Goal: Task Accomplishment & Management: Use online tool/utility

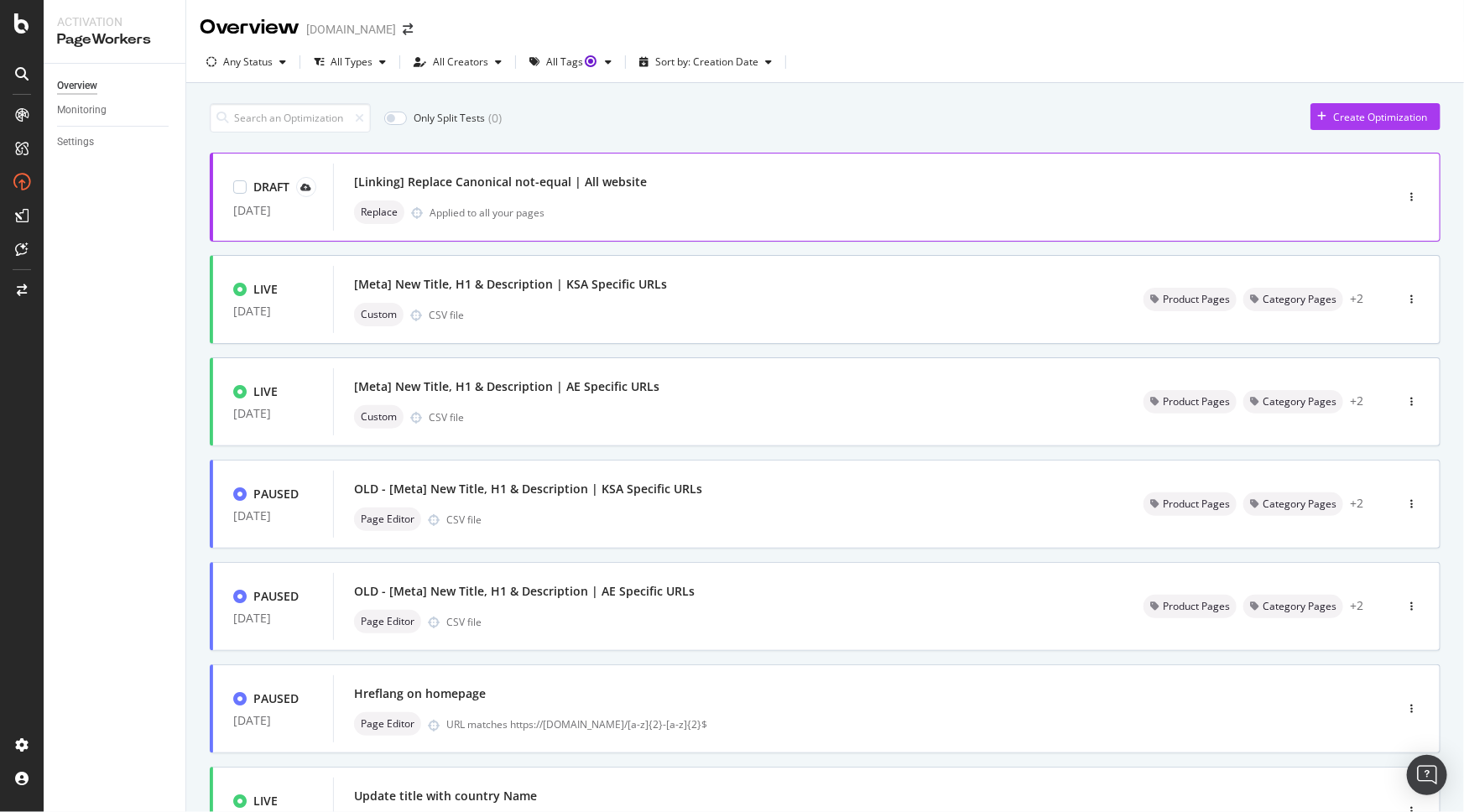
click at [665, 192] on div "[Linking] Replace Canonical not-equal | All website" at bounding box center [838, 182] width 969 height 23
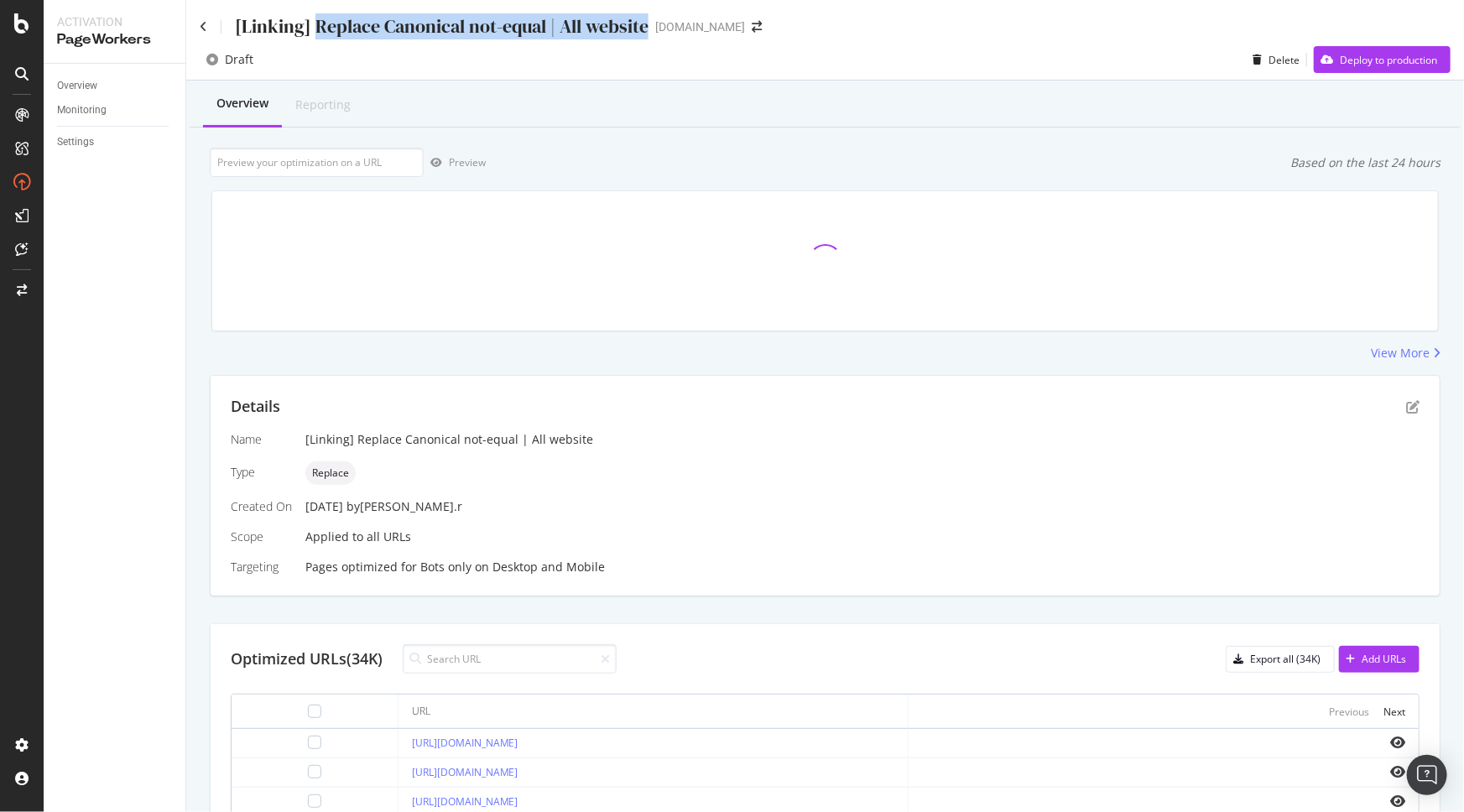
drag, startPoint x: 315, startPoint y: 22, endPoint x: 644, endPoint y: 28, distance: 329.1
click at [644, 28] on div "[Linking] Replace Canonical not-equal | All website" at bounding box center [442, 26] width 414 height 26
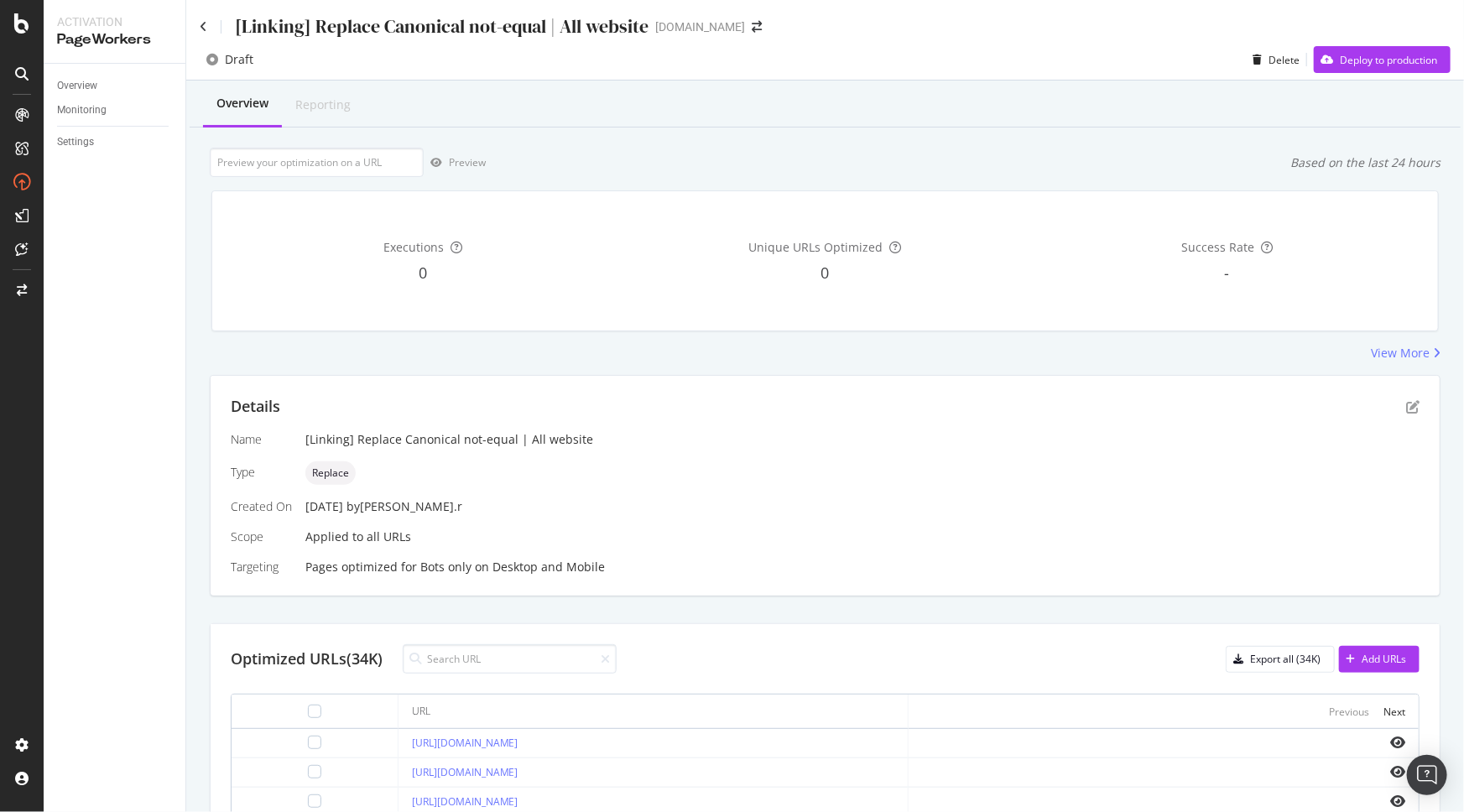
click at [470, 61] on div "Draft Delete Deploy to production" at bounding box center [825, 63] width 1279 height 34
drag, startPoint x: 311, startPoint y: 25, endPoint x: 643, endPoint y: 24, distance: 332.0
click at [643, 24] on div "[Linking] Replace Canonical not-equal | All website" at bounding box center [442, 26] width 414 height 26
copy div "Replace Canonical not-equal | All website"
click at [618, 75] on div "Draft Delete Deploy to production" at bounding box center [825, 63] width 1279 height 34
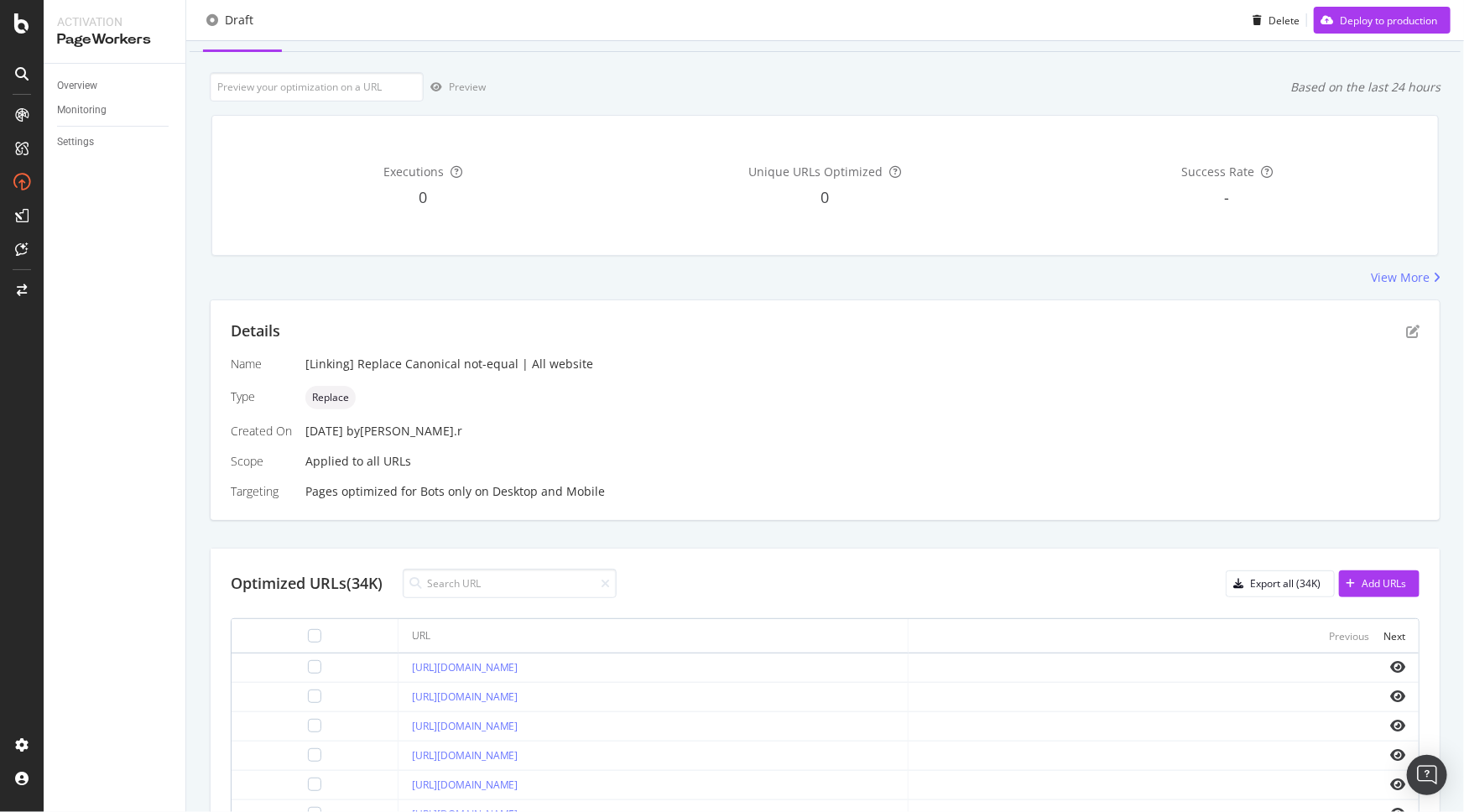
scroll to position [304, 0]
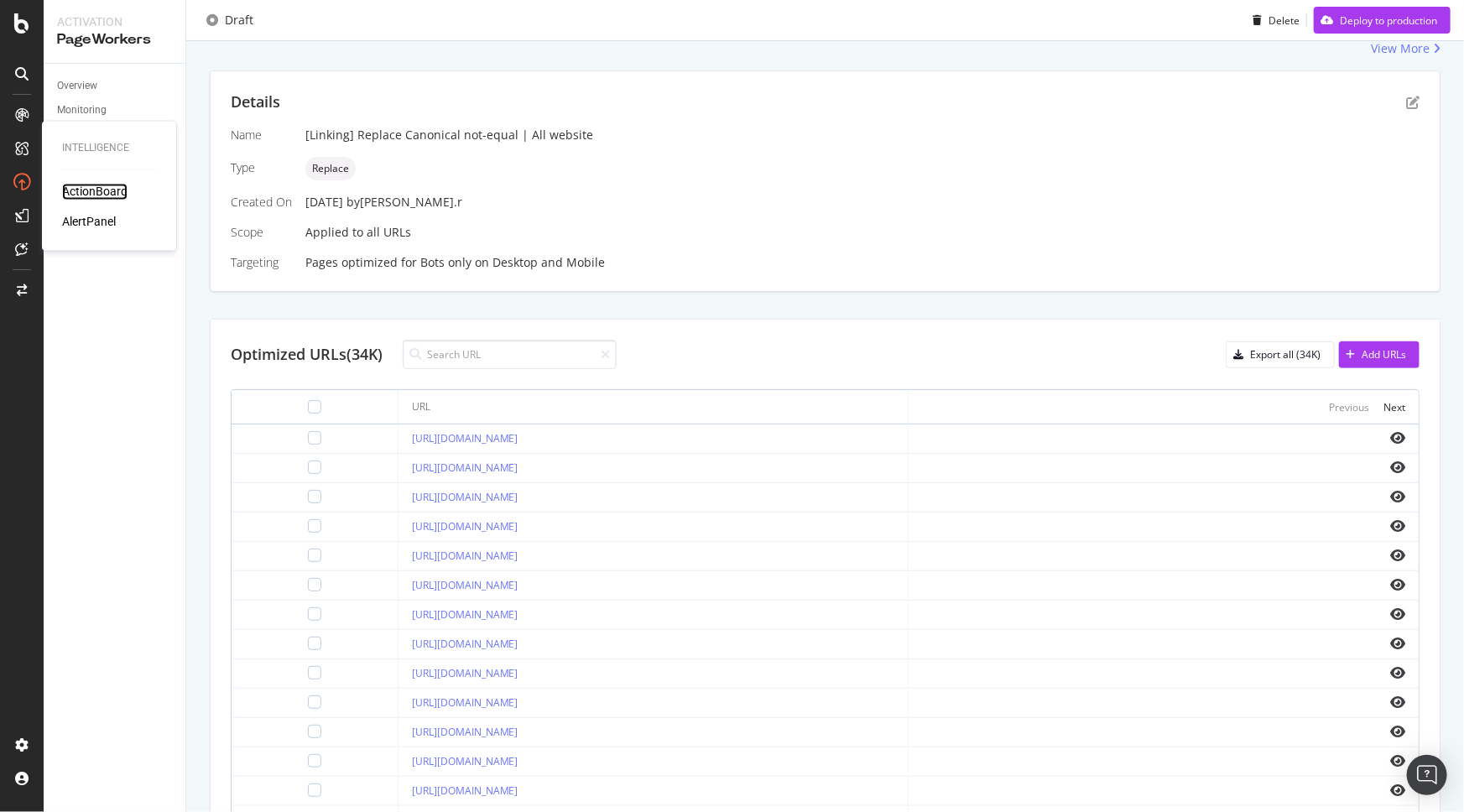
click at [101, 184] on div "ActionBoard" at bounding box center [95, 192] width 66 height 17
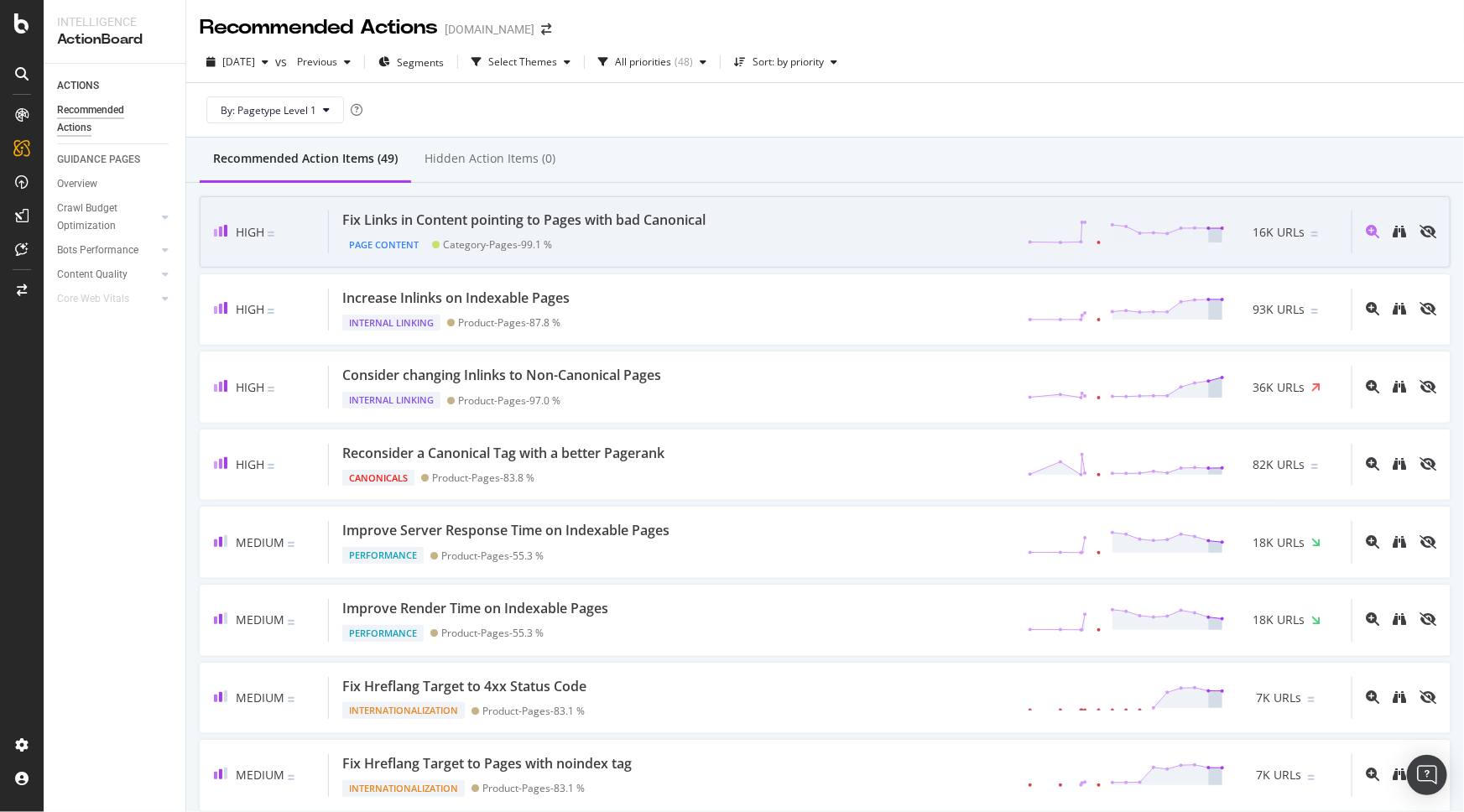
click at [561, 219] on div "Fix Links in Content pointing to Pages with bad Canonical" at bounding box center [525, 220] width 363 height 20
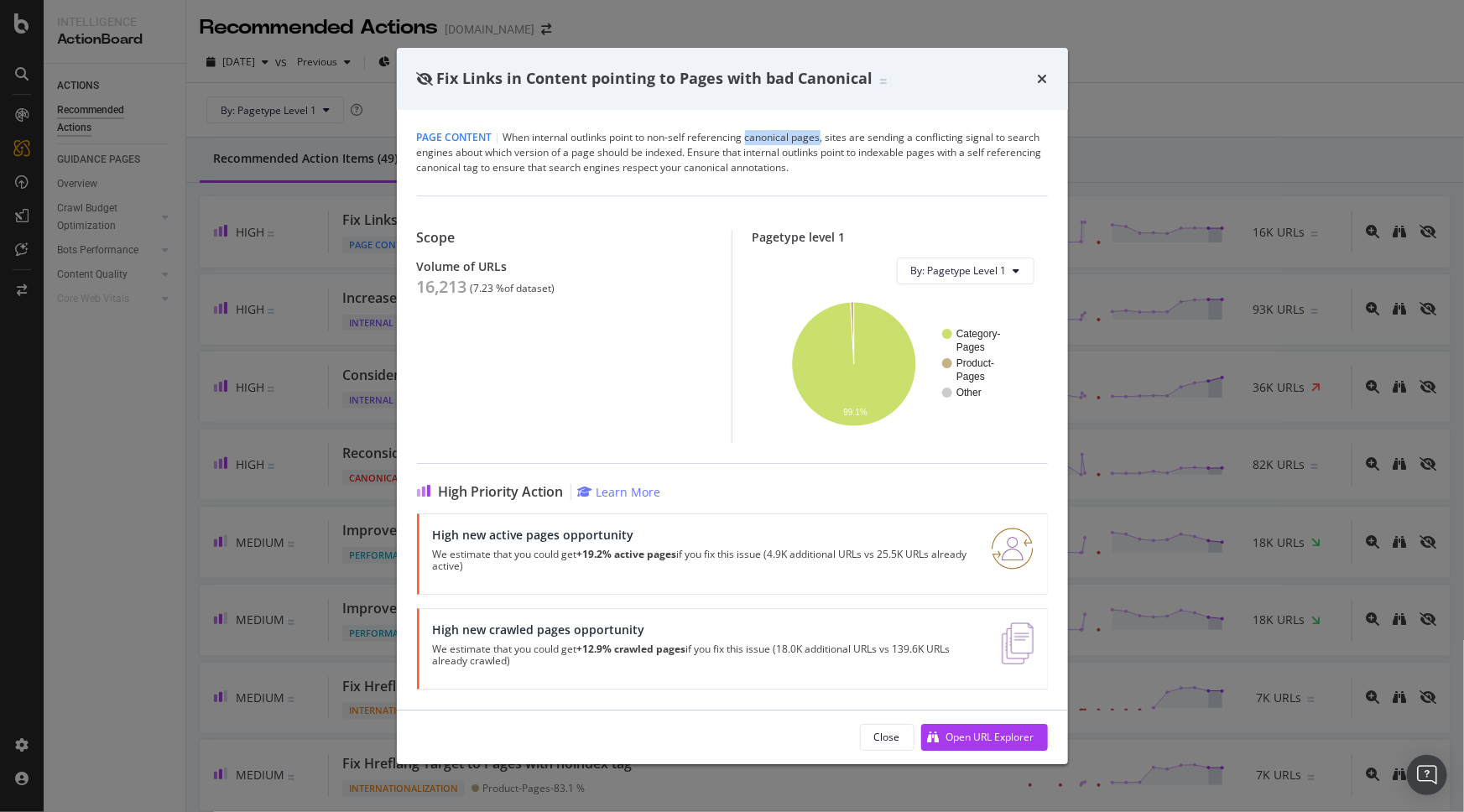
drag, startPoint x: 747, startPoint y: 140, endPoint x: 821, endPoint y: 140, distance: 74.0
click at [821, 140] on div "Page Content | When internal outlinks point to non-self referencing canonical p…" at bounding box center [732, 153] width 631 height 45
copy div "canonical pages"
drag, startPoint x: 1041, startPoint y: 77, endPoint x: 505, endPoint y: 455, distance: 655.9
click at [1041, 77] on icon "times" at bounding box center [1043, 79] width 10 height 13
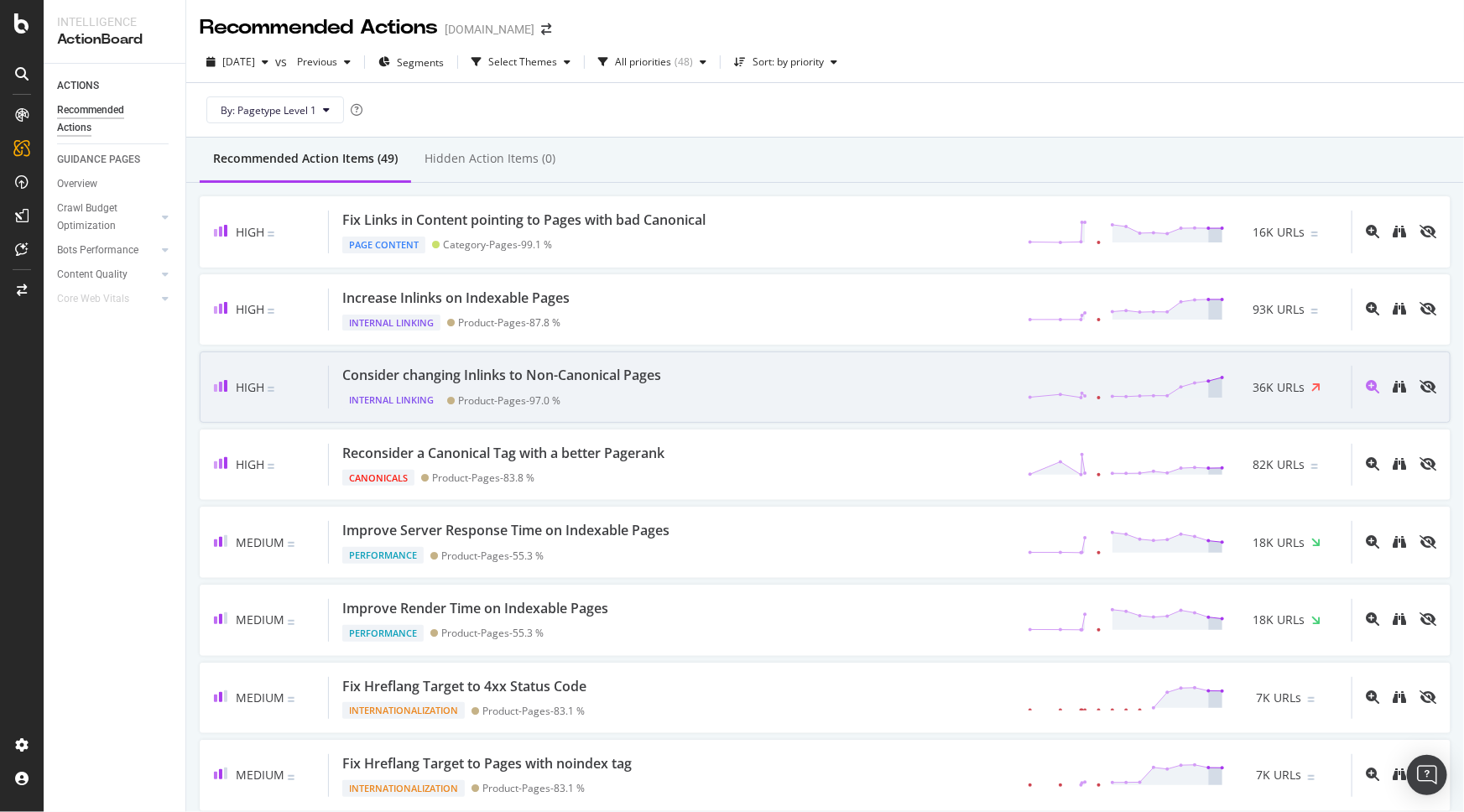
click at [601, 399] on div "Internal Linking Product-Pages - 97.0 %" at bounding box center [506, 396] width 326 height 23
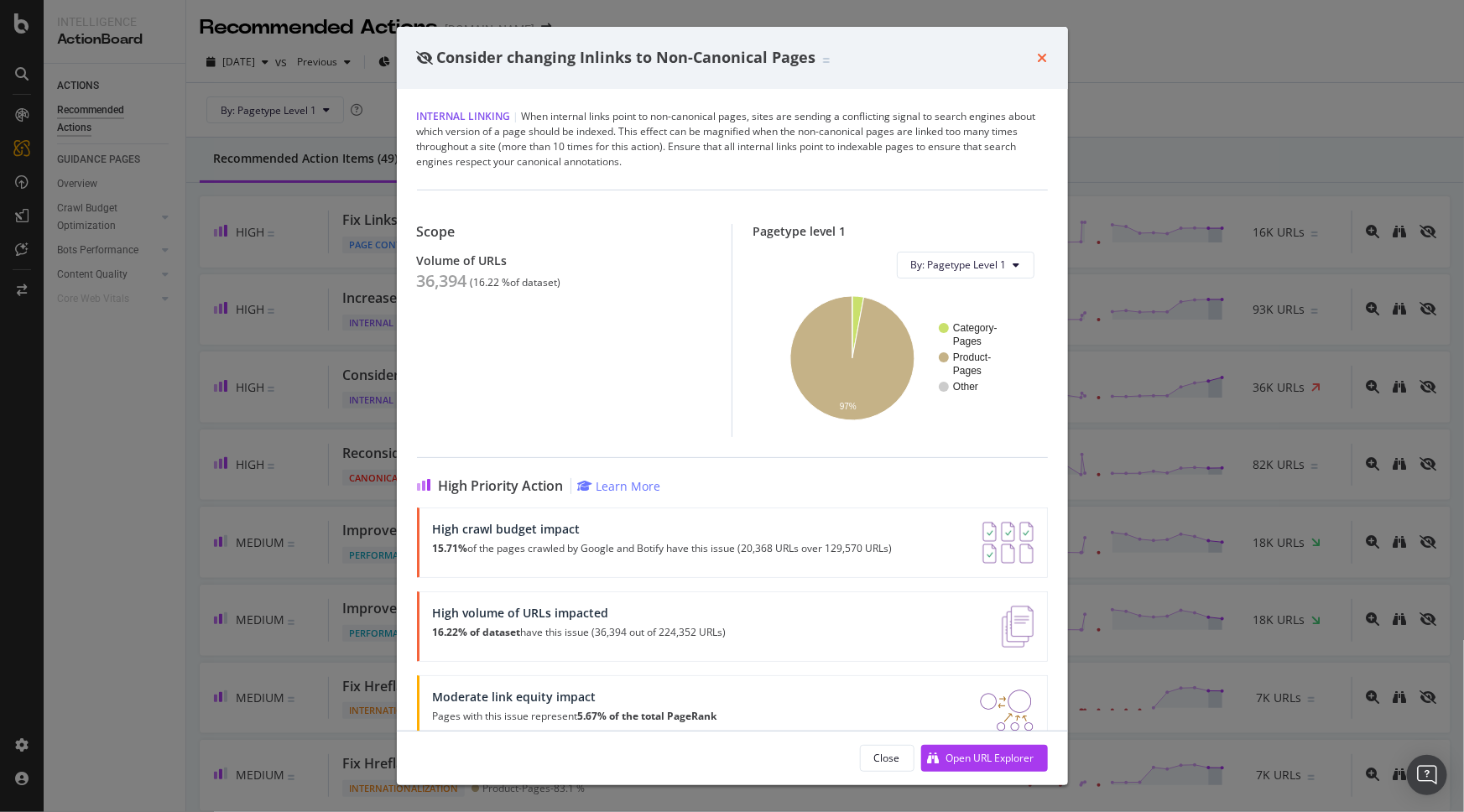
click at [1043, 58] on icon "times" at bounding box center [1043, 58] width 10 height 13
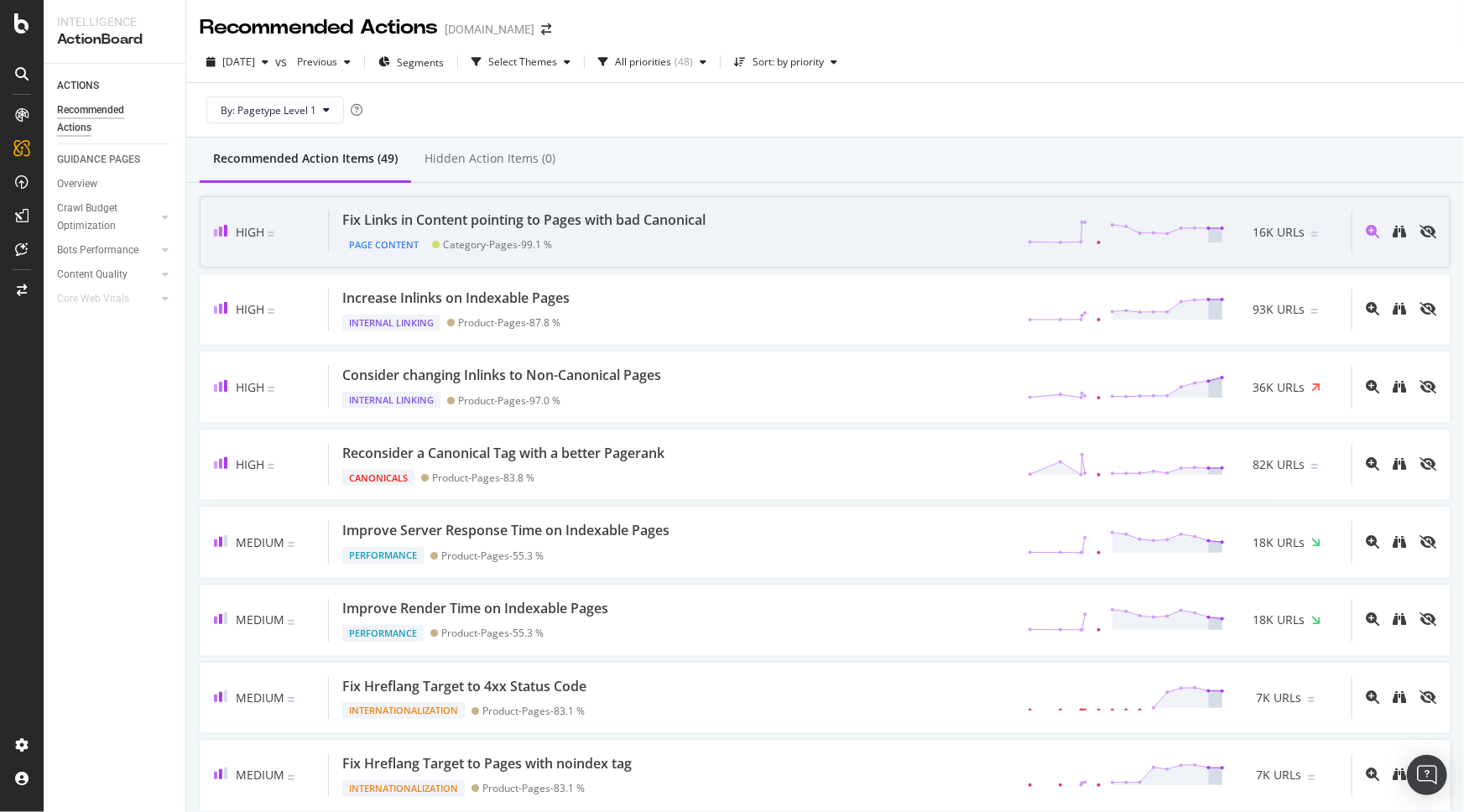
click at [537, 221] on div "Fix Links in Content pointing to Pages with bad Canonical" at bounding box center [525, 220] width 363 height 20
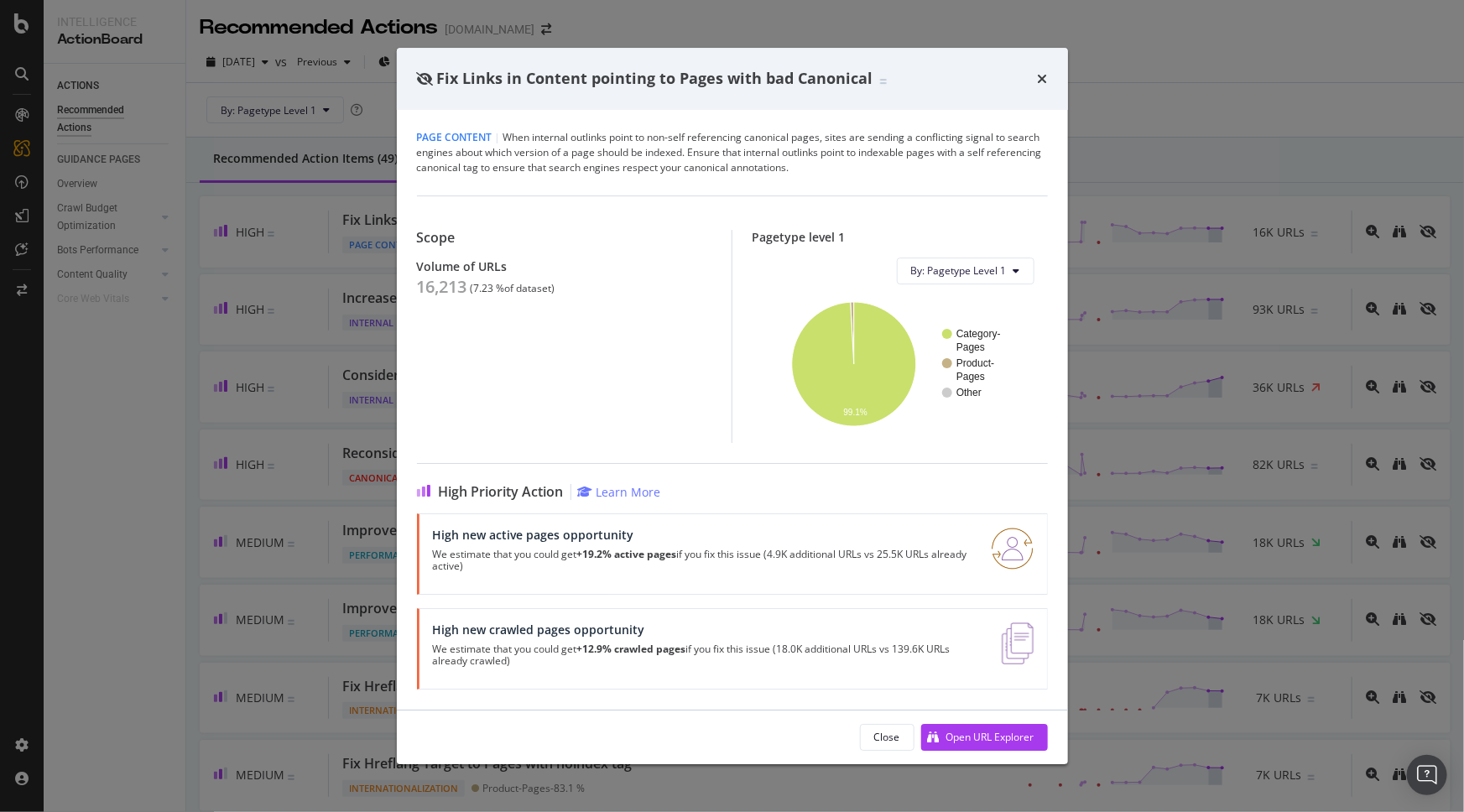
click at [1034, 83] on div "Fix Links in Content pointing to Pages with bad Canonical" at bounding box center [732, 79] width 631 height 22
click at [1040, 77] on icon "times" at bounding box center [1043, 79] width 10 height 13
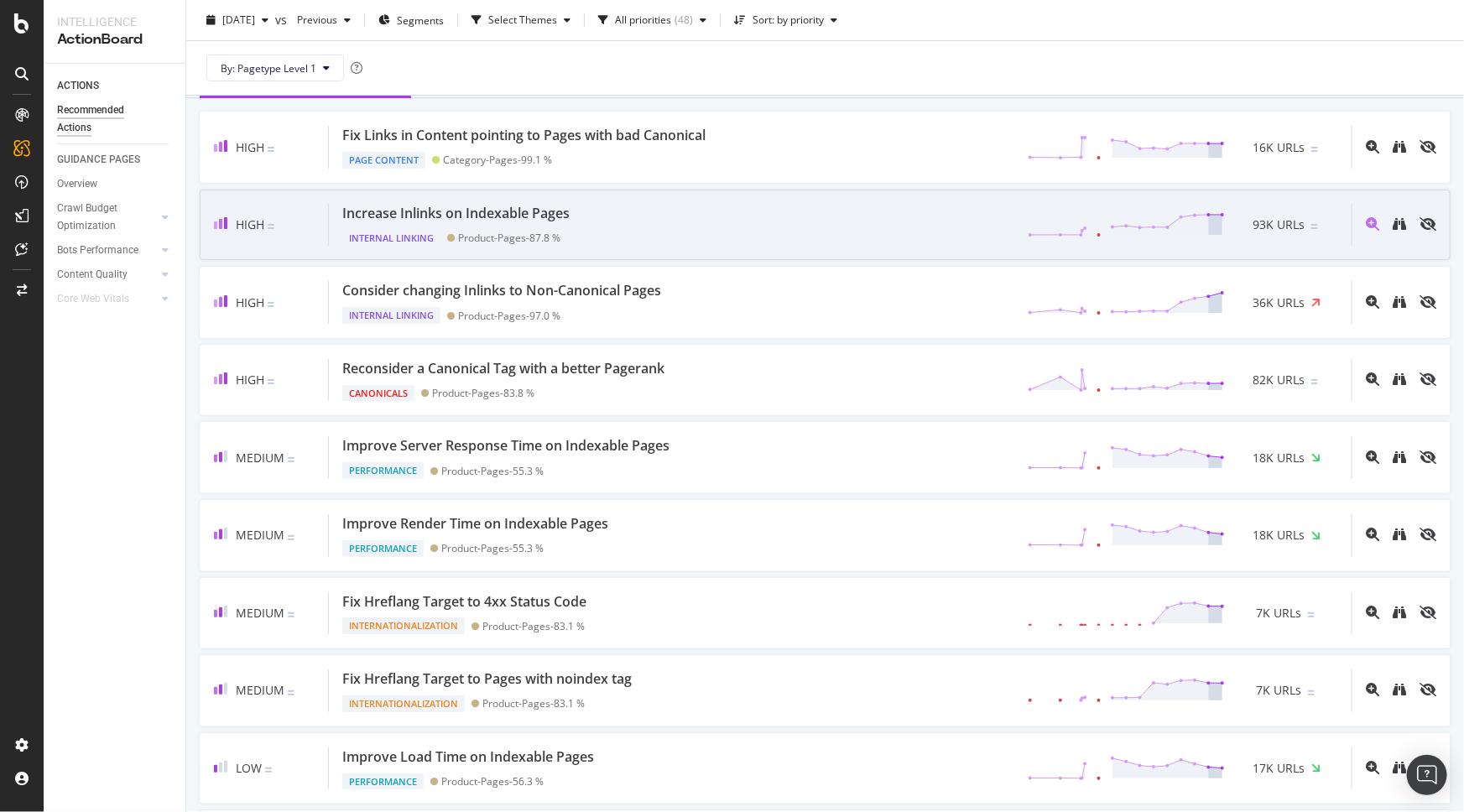
scroll to position [381, 0]
